Goal: Task Accomplishment & Management: Use online tool/utility

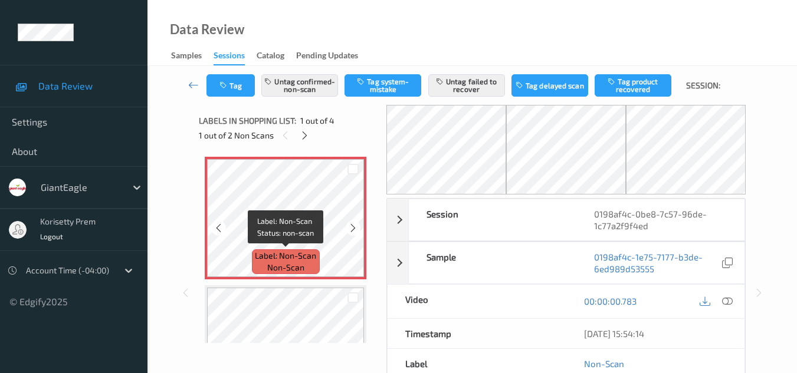
click at [287, 264] on span "non-scan" at bounding box center [285, 268] width 37 height 12
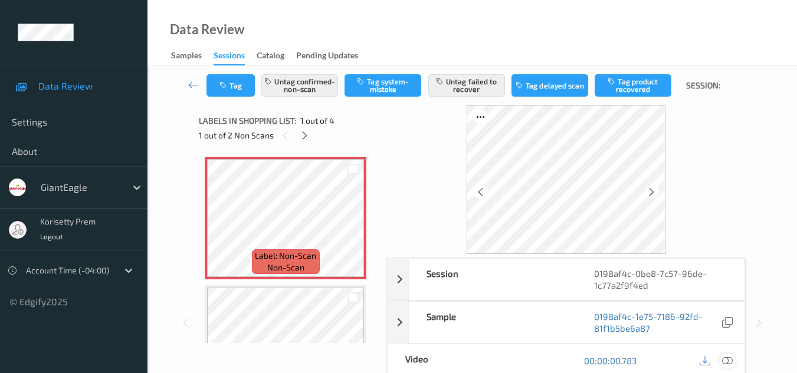
click at [727, 362] on icon at bounding box center [727, 361] width 11 height 11
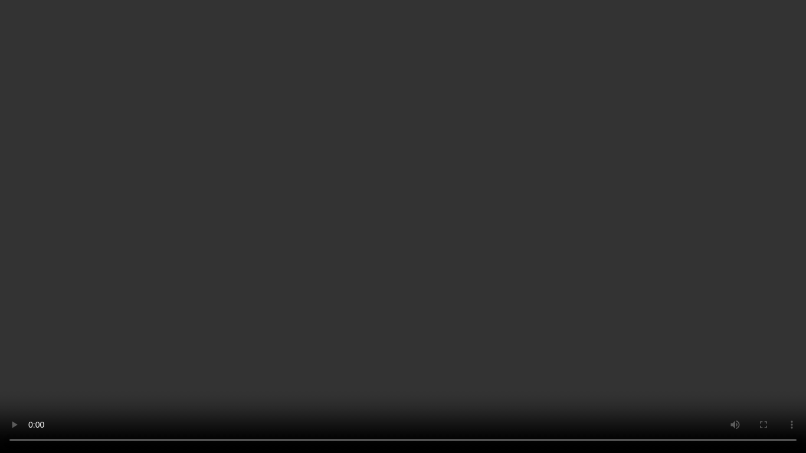
click at [642, 373] on video at bounding box center [403, 226] width 806 height 453
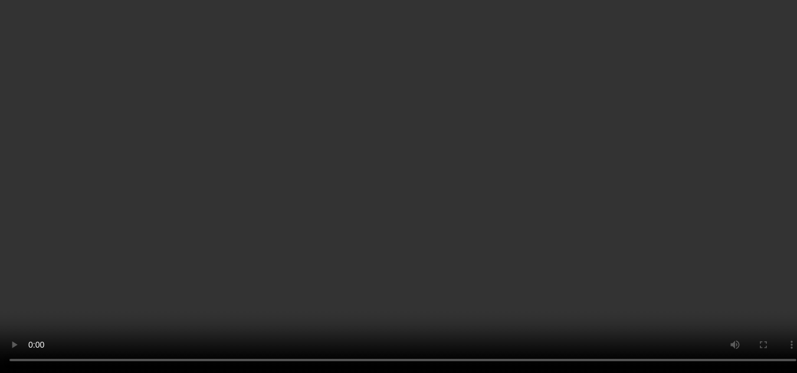
scroll to position [248, 0]
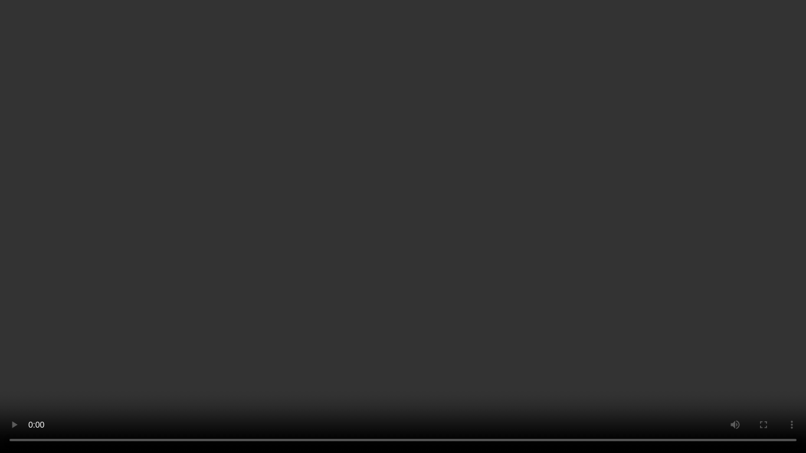
click at [278, 319] on video at bounding box center [403, 226] width 806 height 453
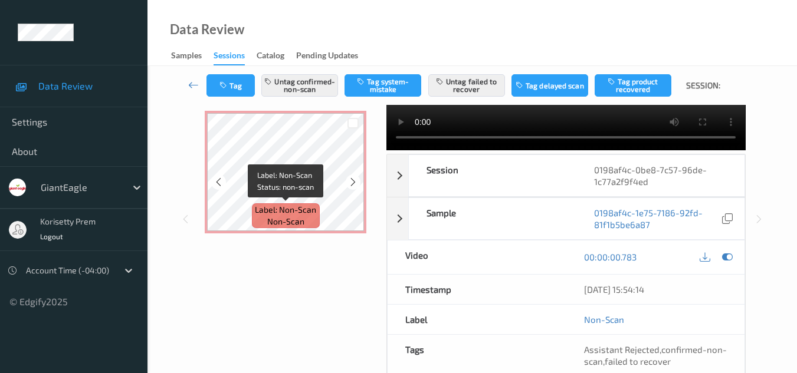
scroll to position [59, 0]
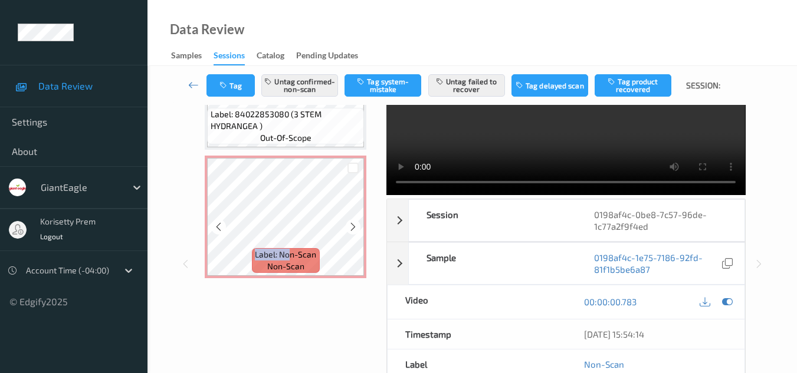
click at [270, 231] on div "Label: Non-Scan non-scan" at bounding box center [286, 217] width 162 height 123
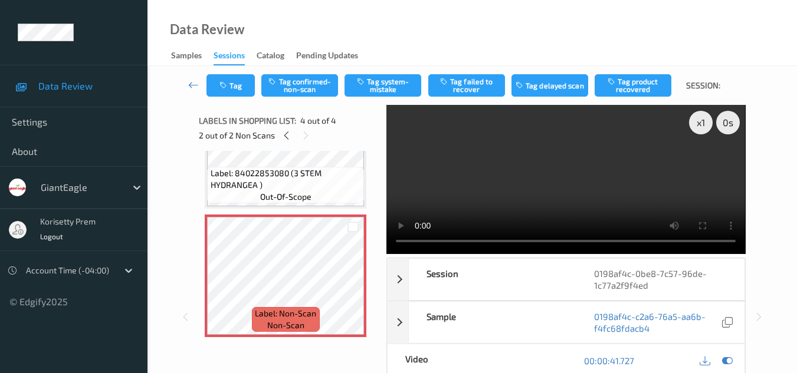
scroll to position [248, 0]
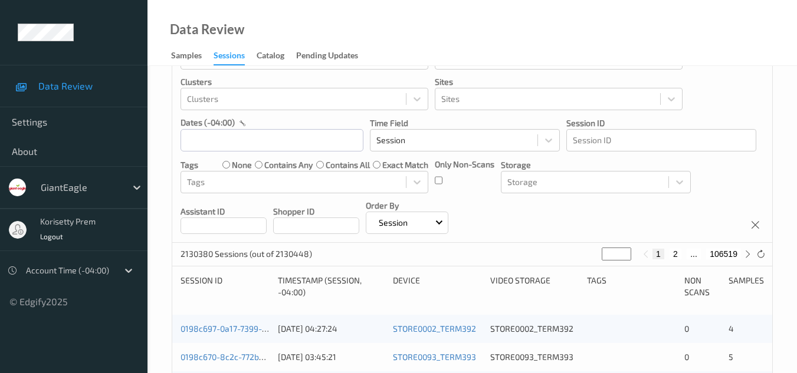
scroll to position [118, 0]
